Goal: Find specific page/section: Find specific page/section

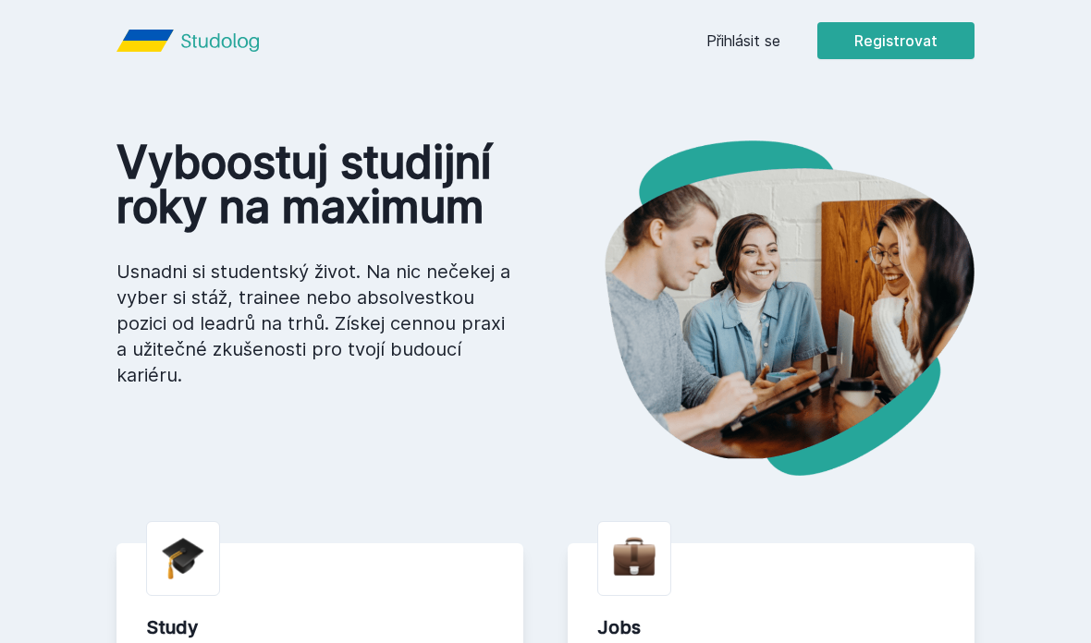
click at [747, 30] on link "Přihlásit se" at bounding box center [743, 41] width 74 height 22
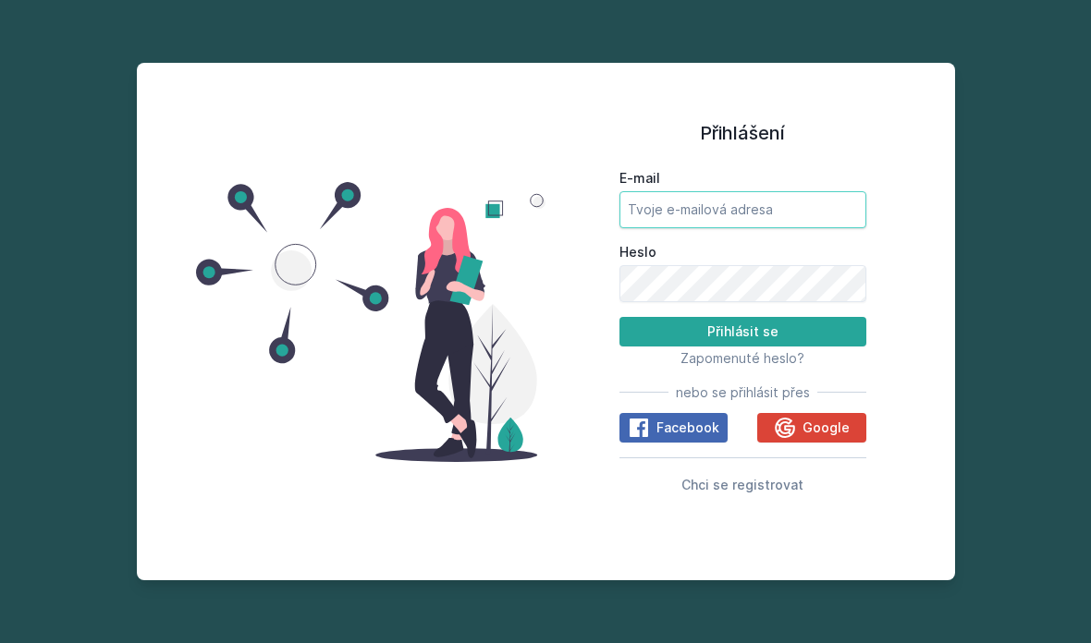
click at [776, 228] on input "E-mail" at bounding box center [742, 209] width 247 height 37
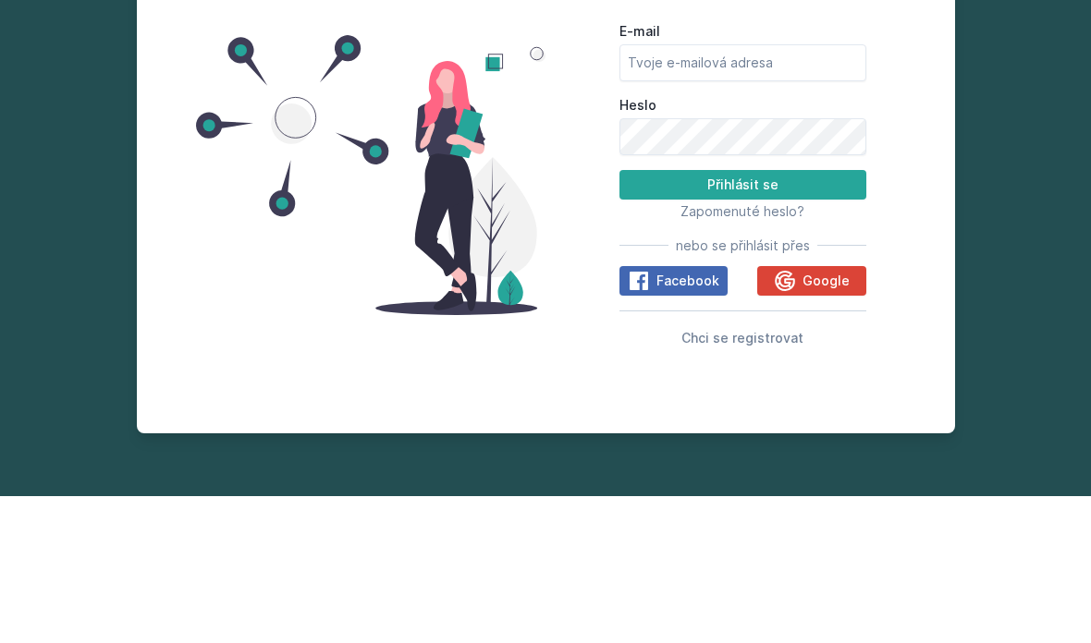
click at [963, 99] on div "Přihlášení E-mail Heslo Přihlásit se Zapomenuté heslo? nebo se přihlásit přes F…" at bounding box center [545, 321] width 1091 height 643
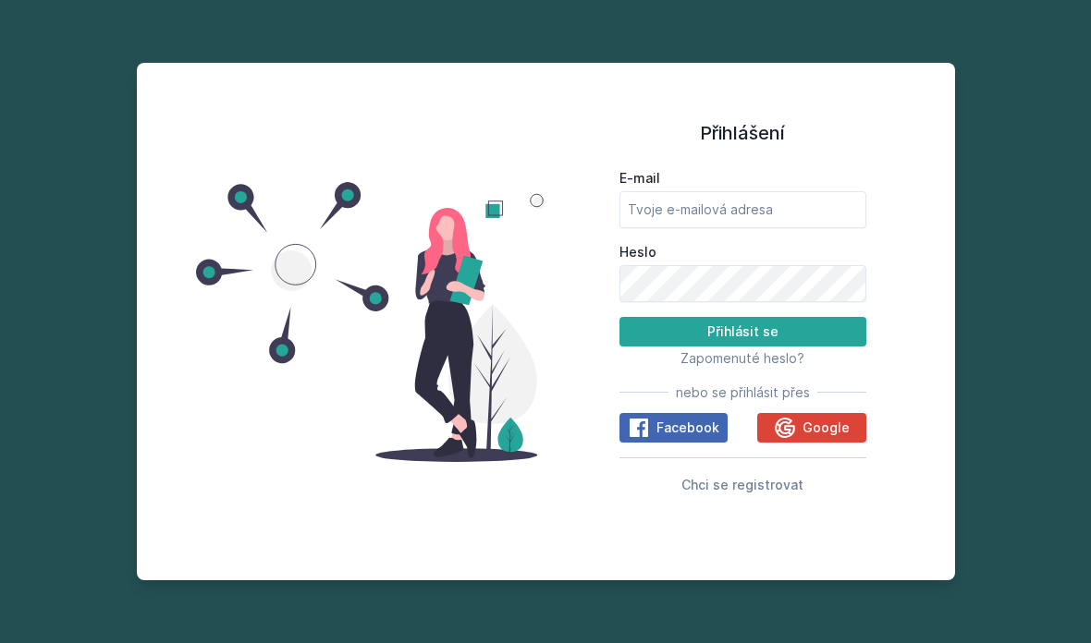
click at [818, 419] on span "Google" at bounding box center [825, 428] width 47 height 18
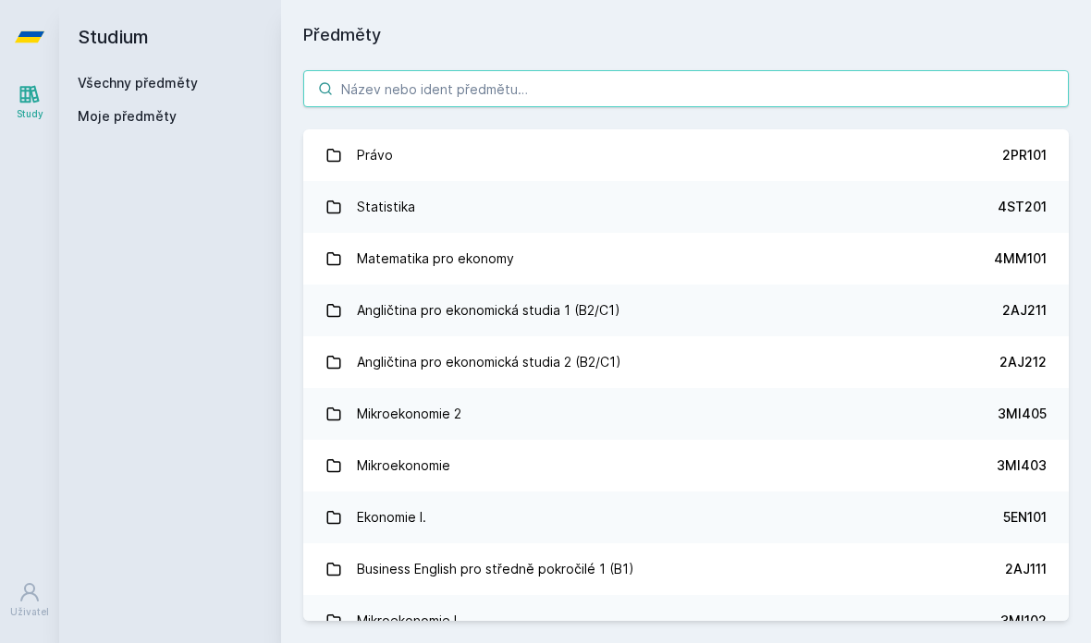
click at [920, 95] on input "search" at bounding box center [685, 88] width 765 height 37
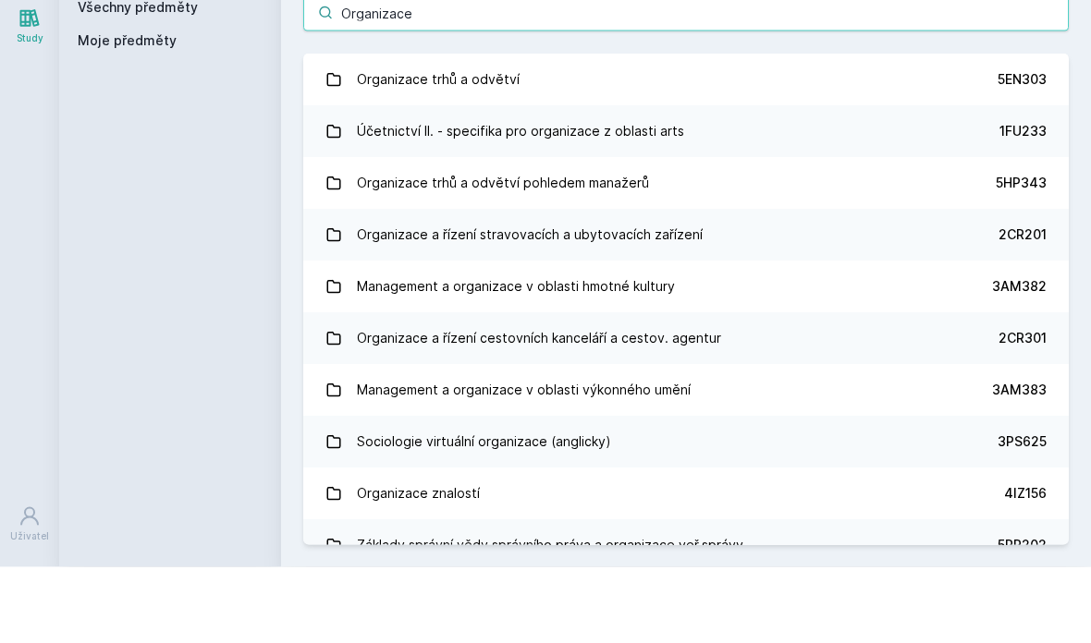
type input "Organizace"
click at [965, 129] on link "Organizace trhů a odvětví 5EN303" at bounding box center [685, 155] width 765 height 52
